Goal: Task Accomplishment & Management: Complete application form

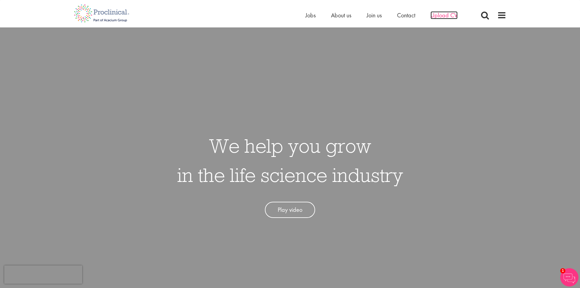
click at [444, 14] on span "Upload CV" at bounding box center [443, 15] width 27 height 8
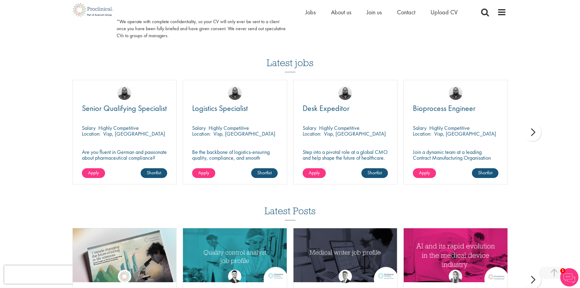
scroll to position [365, 0]
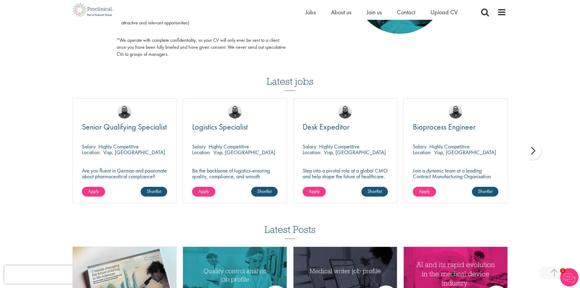
click at [531, 150] on div "next" at bounding box center [532, 151] width 18 height 18
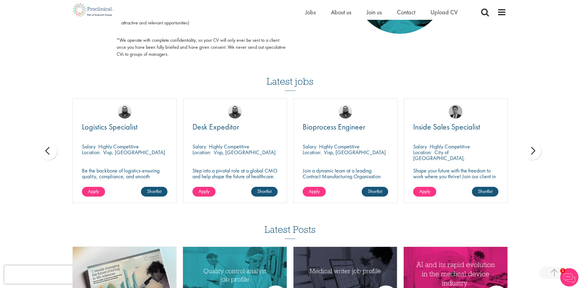
click at [531, 150] on div "next" at bounding box center [532, 151] width 18 height 18
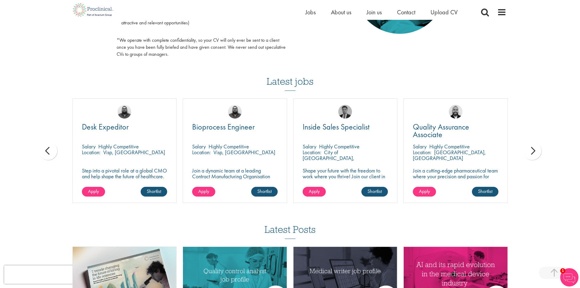
click at [531, 150] on div "next" at bounding box center [532, 151] width 18 height 18
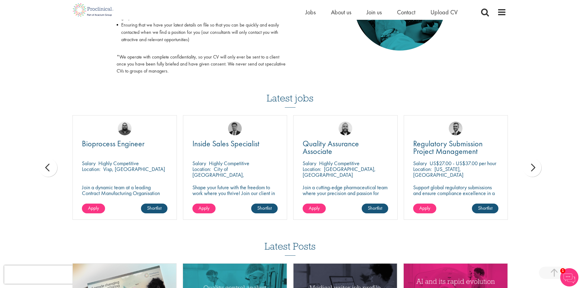
scroll to position [335, 0]
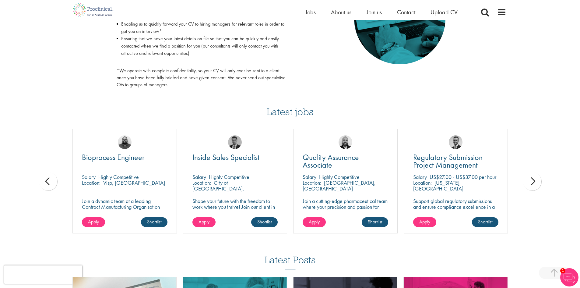
click at [532, 184] on div "next" at bounding box center [532, 181] width 18 height 18
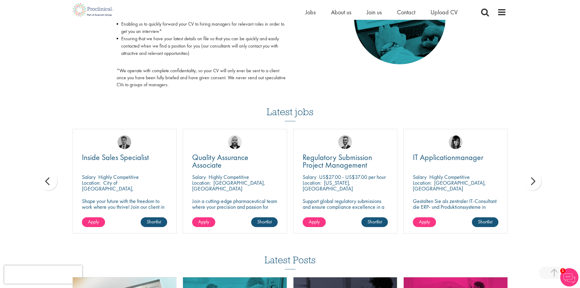
click at [532, 184] on div "next" at bounding box center [532, 181] width 18 height 18
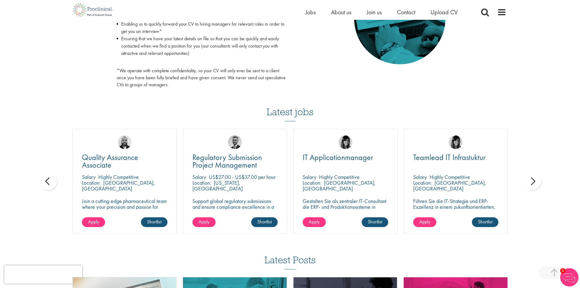
click at [532, 184] on div "next" at bounding box center [532, 181] width 18 height 18
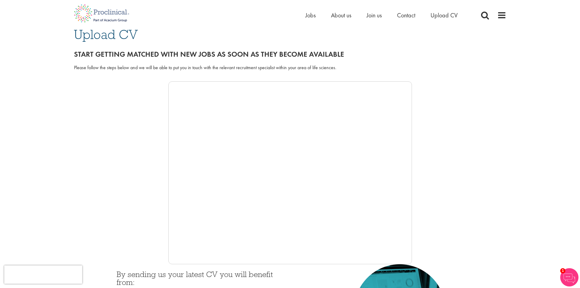
scroll to position [0, 0]
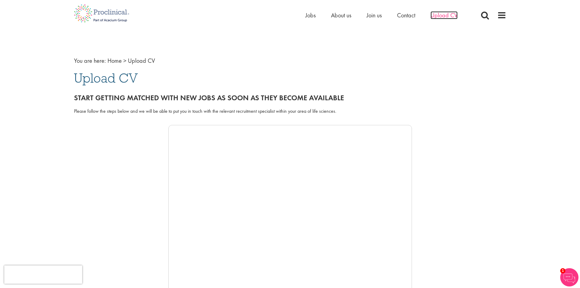
click at [442, 13] on span "Upload CV" at bounding box center [443, 15] width 27 height 8
click at [310, 14] on span "Jobs" at bounding box center [310, 15] width 10 height 8
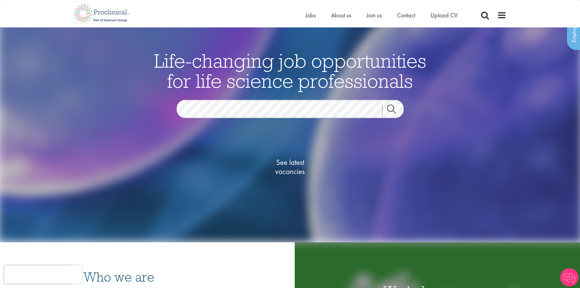
scroll to position [122, 0]
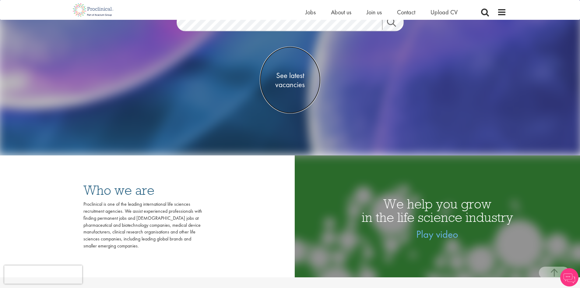
click at [295, 75] on span "See latest vacancies" at bounding box center [290, 80] width 61 height 18
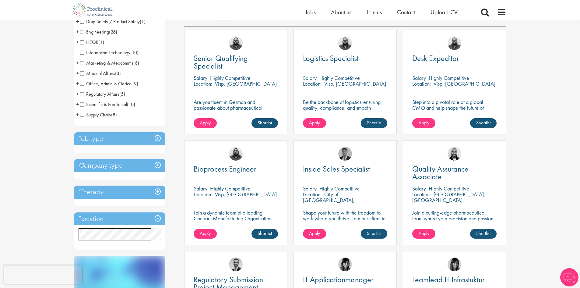
scroll to position [122, 0]
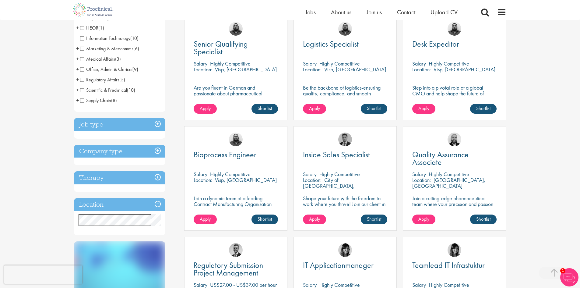
click at [83, 89] on span "Scientific & Preclinical" at bounding box center [103, 90] width 47 height 6
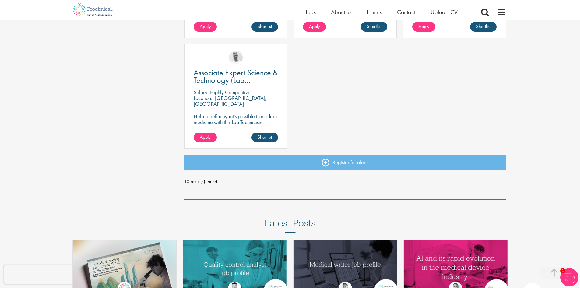
scroll to position [457, 0]
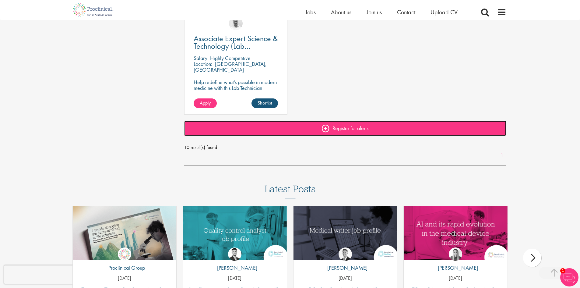
click at [342, 130] on link "Register for alerts" at bounding box center [345, 128] width 322 height 15
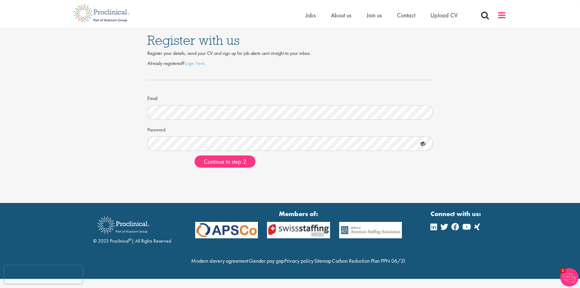
click at [501, 12] on span at bounding box center [501, 15] width 9 height 9
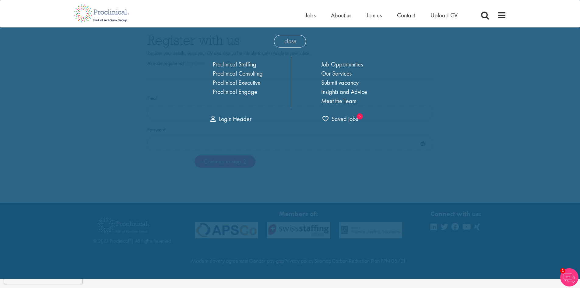
click at [507, 87] on div "close Home Jobs About us Join us Contact Upload CV Proclinical Staffing Proclin…" at bounding box center [290, 139] width 580 height 279
click at [288, 43] on span "close" at bounding box center [290, 41] width 32 height 12
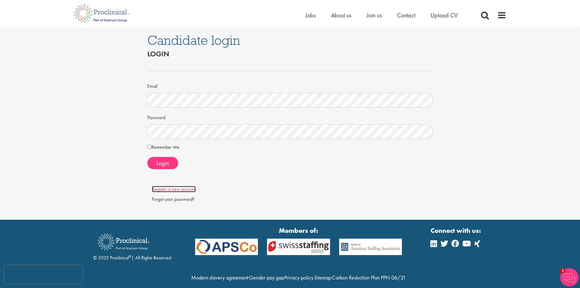
click at [193, 189] on link "Register a new account" at bounding box center [174, 189] width 44 height 6
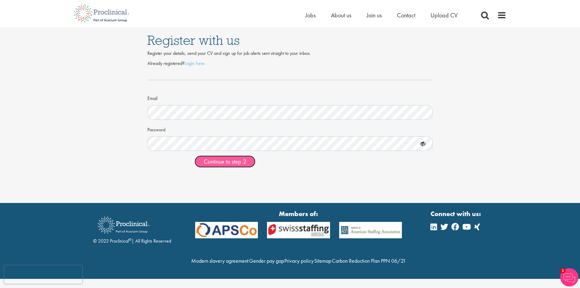
click at [223, 167] on button "Continue to step 2" at bounding box center [225, 161] width 61 height 12
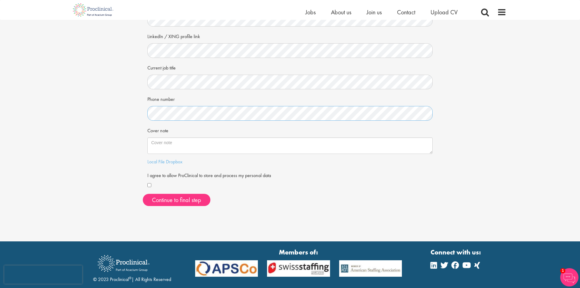
scroll to position [91, 0]
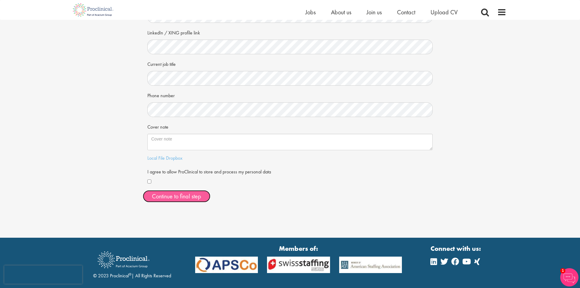
click at [172, 198] on button "Continue to final step" at bounding box center [177, 196] width 68 height 12
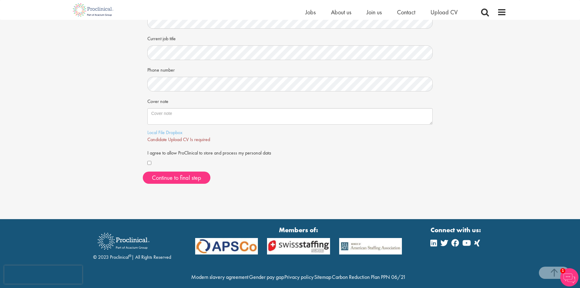
scroll to position [107, 0]
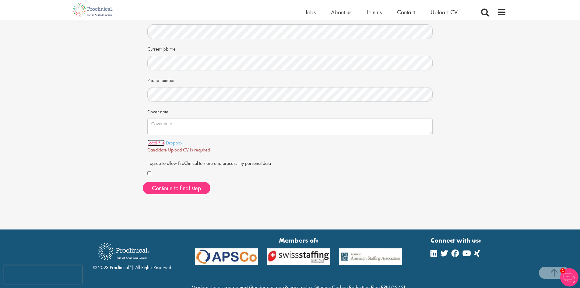
click at [158, 143] on link "Local File" at bounding box center [155, 142] width 17 height 6
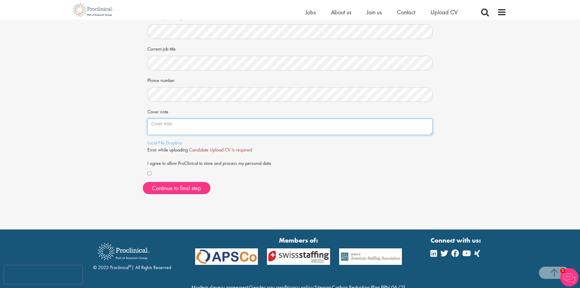
paste textarea "Hello, I am a Senior Project and Program Manager with over 10 years of experien…"
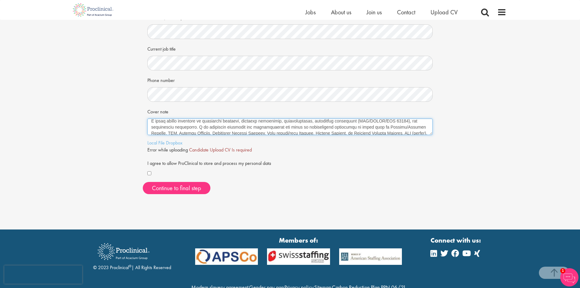
scroll to position [0, 0]
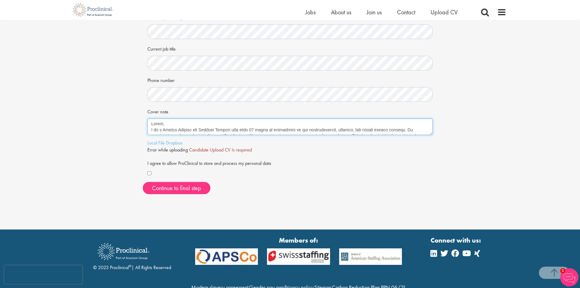
drag, startPoint x: 184, startPoint y: 123, endPoint x: 147, endPoint y: 121, distance: 36.6
click at [147, 121] on textarea "Cover note" at bounding box center [290, 126] width 286 height 16
click at [182, 127] on textarea "Cover note" at bounding box center [290, 126] width 286 height 16
click at [183, 123] on textarea "Cover note" at bounding box center [290, 126] width 286 height 16
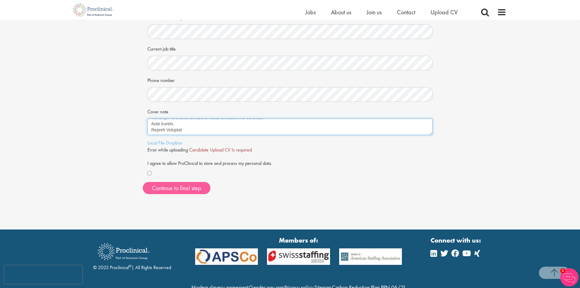
type textarea "Hello, I am a Senior Project and Program Manager with over 10 years of experien…"
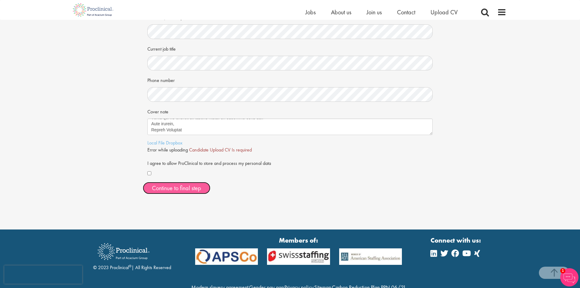
click at [173, 189] on span "Continue to final step" at bounding box center [176, 188] width 49 height 8
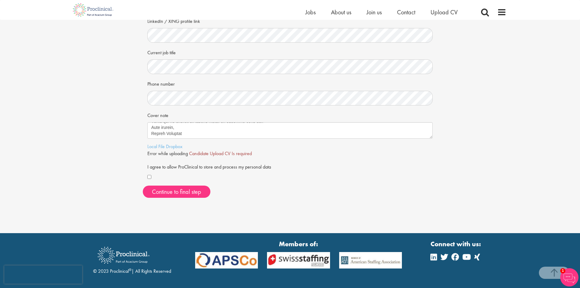
scroll to position [122, 0]
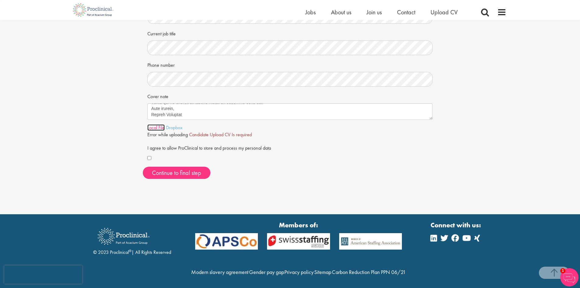
click at [154, 127] on link "Local File" at bounding box center [155, 127] width 17 height 6
click at [175, 174] on span "Continue to final step" at bounding box center [176, 173] width 49 height 8
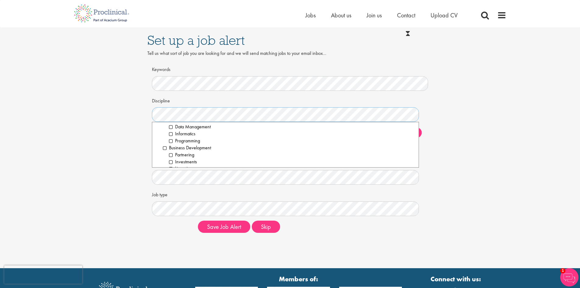
scroll to position [61, 0]
click at [171, 124] on li "Informatics" at bounding box center [291, 123] width 245 height 7
click at [164, 136] on li "Business Development" at bounding box center [288, 137] width 251 height 7
click at [164, 144] on li "Clinical Research" at bounding box center [288, 145] width 251 height 7
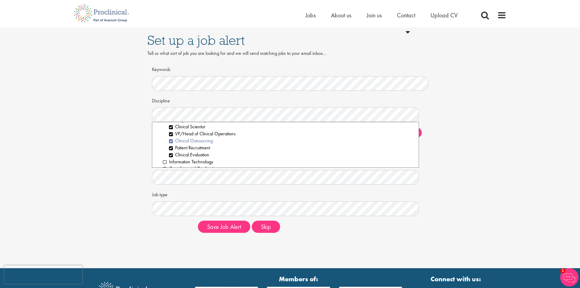
scroll to position [213, 0]
click at [163, 139] on li "Compliance / Quality Assurance" at bounding box center [288, 138] width 251 height 7
click at [173, 160] on li "Project Management" at bounding box center [291, 159] width 245 height 7
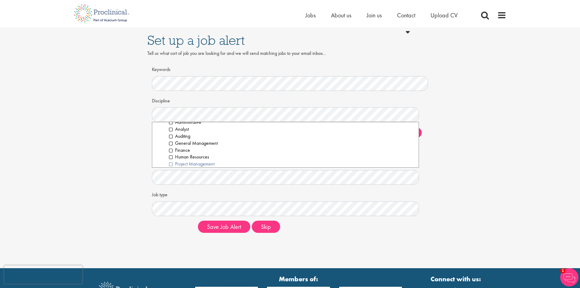
click at [212, 164] on li "Project Management" at bounding box center [291, 163] width 245 height 7
click at [163, 131] on li "Regulatory Affairs" at bounding box center [288, 131] width 251 height 7
click at [163, 148] on li "Scientific & Preclinical" at bounding box center [288, 146] width 251 height 7
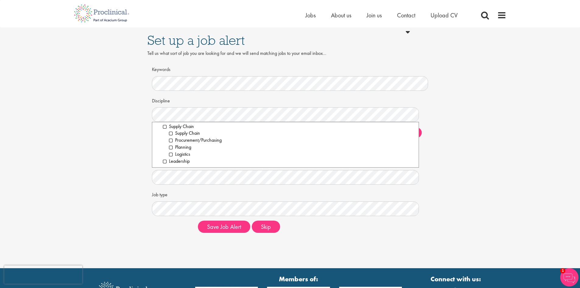
scroll to position [886, 0]
click at [165, 162] on li "Leadership" at bounding box center [288, 160] width 251 height 7
click at [442, 146] on div "Set up a job alert Tell us what sort of job you are looking for and we will sen…" at bounding box center [289, 132] width 589 height 210
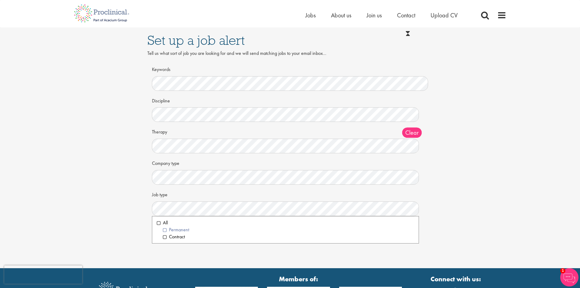
click at [165, 228] on li "Permanent" at bounding box center [288, 229] width 251 height 7
click at [164, 237] on li "Contract" at bounding box center [288, 236] width 251 height 7
click at [80, 226] on div "Set up a job alert Tell us what sort of job you are looking for and we will sen…" at bounding box center [289, 132] width 589 height 210
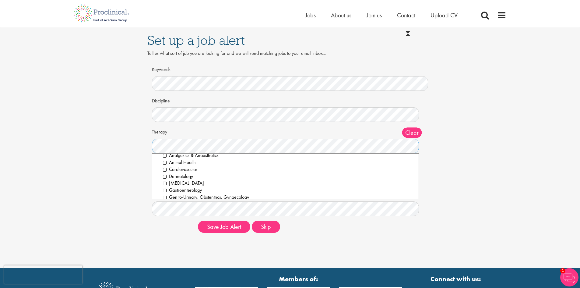
scroll to position [0, 0]
click at [159, 160] on li "All" at bounding box center [286, 159] width 258 height 7
click at [136, 166] on div "Set up a job alert Tell us what sort of job you are looking for and we will sen…" at bounding box center [289, 132] width 589 height 210
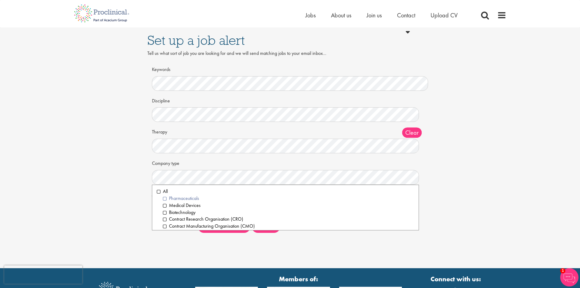
click at [165, 199] on li "Pharmaceuticals" at bounding box center [288, 198] width 251 height 7
click at [164, 204] on li "Medical Devices" at bounding box center [288, 205] width 251 height 7
click at [164, 212] on li "Biotechnology" at bounding box center [288, 212] width 251 height 7
click at [164, 219] on li "Contract Research Organisation (CRO)" at bounding box center [288, 219] width 251 height 7
click at [165, 226] on li "Contract Manufacturing Organisation (CMO)" at bounding box center [288, 226] width 251 height 7
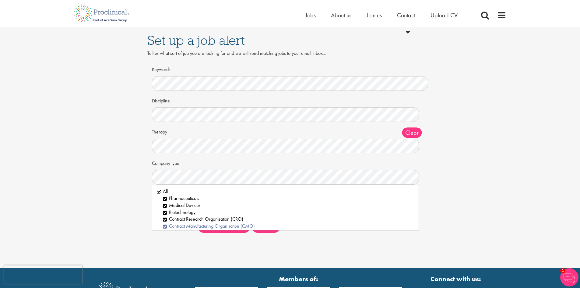
scroll to position [30, 0]
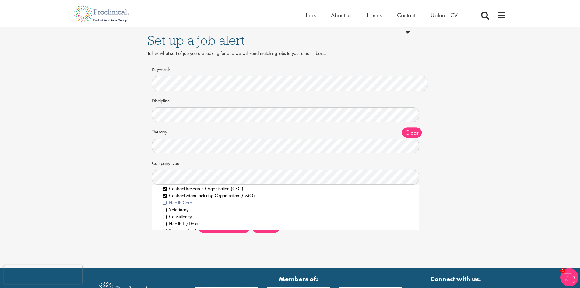
click at [165, 202] on li "Health Care" at bounding box center [288, 202] width 251 height 7
click at [164, 216] on li "Consultancy" at bounding box center [288, 216] width 251 height 7
click at [166, 194] on li "Health IT/Data" at bounding box center [288, 193] width 251 height 7
click at [165, 202] on li "Research Institute" at bounding box center [288, 200] width 251 height 7
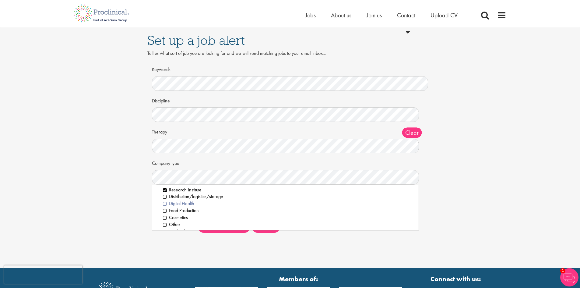
scroll to position [79, 0]
click at [165, 197] on li "Digital Health" at bounding box center [288, 195] width 251 height 7
click at [166, 225] on li "Leadership" at bounding box center [288, 223] width 251 height 7
click at [166, 208] on li "Cosmetics" at bounding box center [288, 209] width 251 height 7
click at [165, 219] on li "Other" at bounding box center [288, 216] width 251 height 7
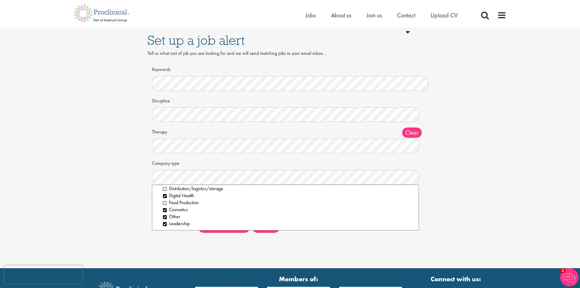
click at [147, 215] on div "Keywords Discipline Clear All Computer Science Data Science Recruitment Consult…" at bounding box center [290, 150] width 286 height 173
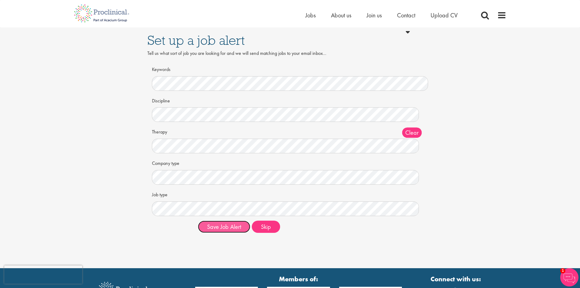
click at [224, 229] on button "Save Job Alert" at bounding box center [224, 226] width 52 height 12
